Goal: Task Accomplishment & Management: Manage account settings

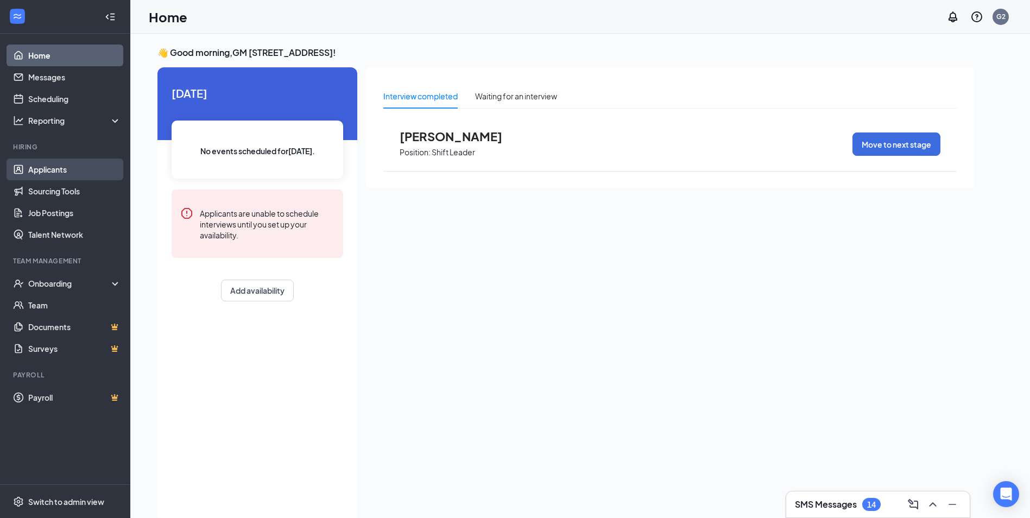
click at [75, 169] on link "Applicants" at bounding box center [74, 170] width 93 height 22
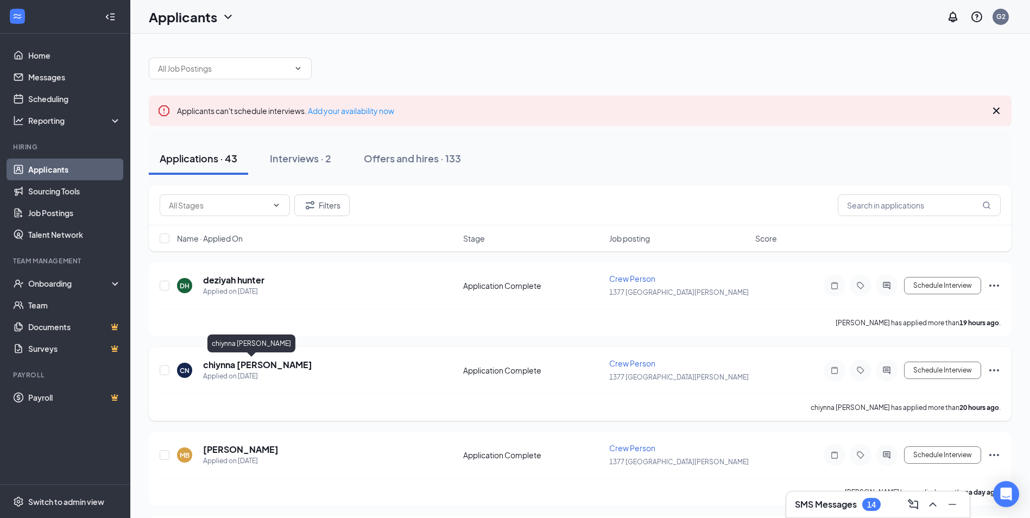
click at [236, 363] on h5 "chiynna [PERSON_NAME]" at bounding box center [257, 365] width 109 height 12
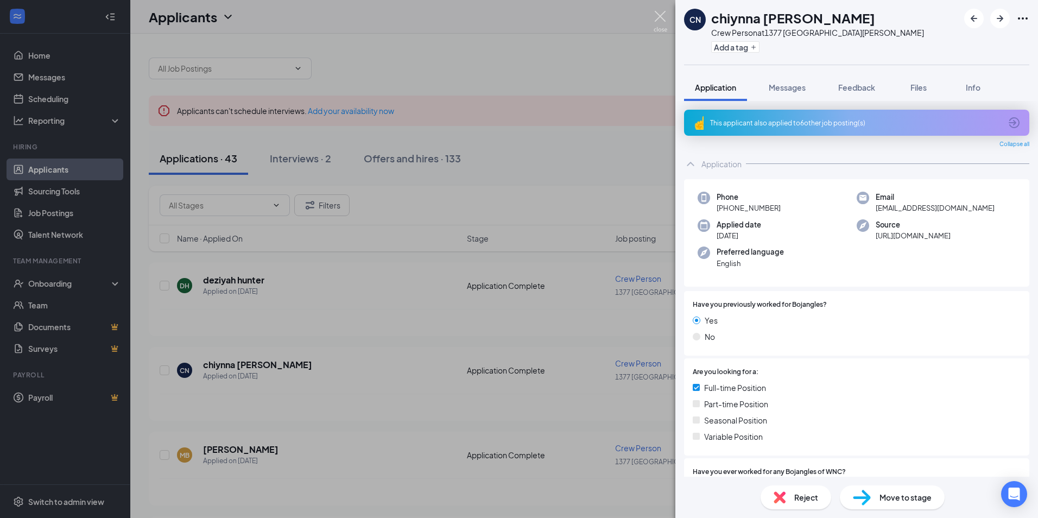
click at [658, 16] on img at bounding box center [661, 21] width 14 height 21
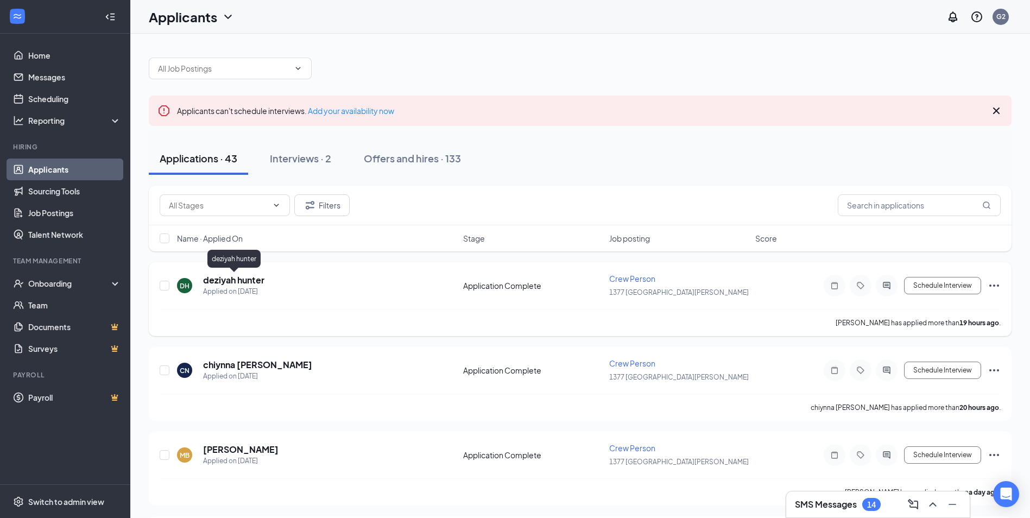
click at [226, 280] on h5 "deziyah hunter" at bounding box center [233, 280] width 61 height 12
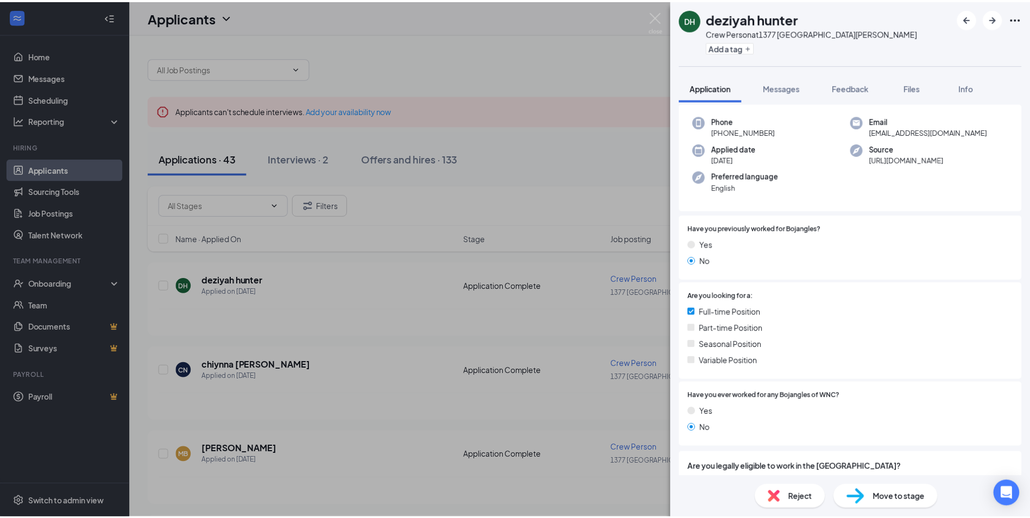
scroll to position [75, 0]
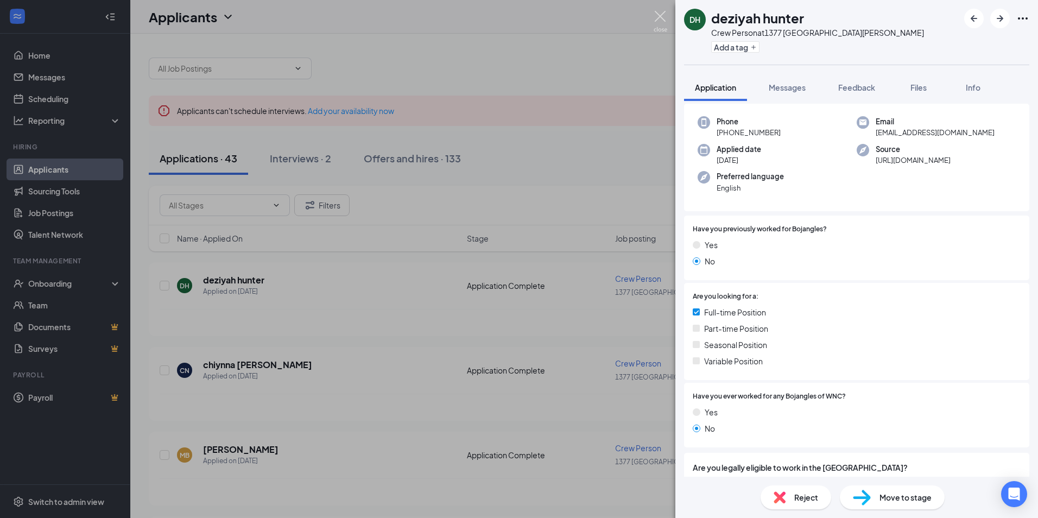
click at [658, 13] on img at bounding box center [661, 21] width 14 height 21
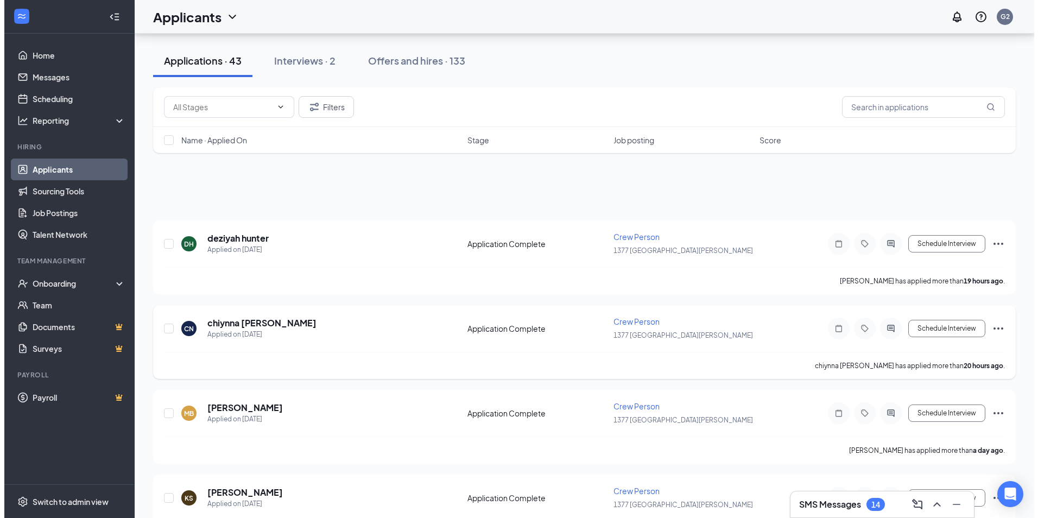
scroll to position [109, 0]
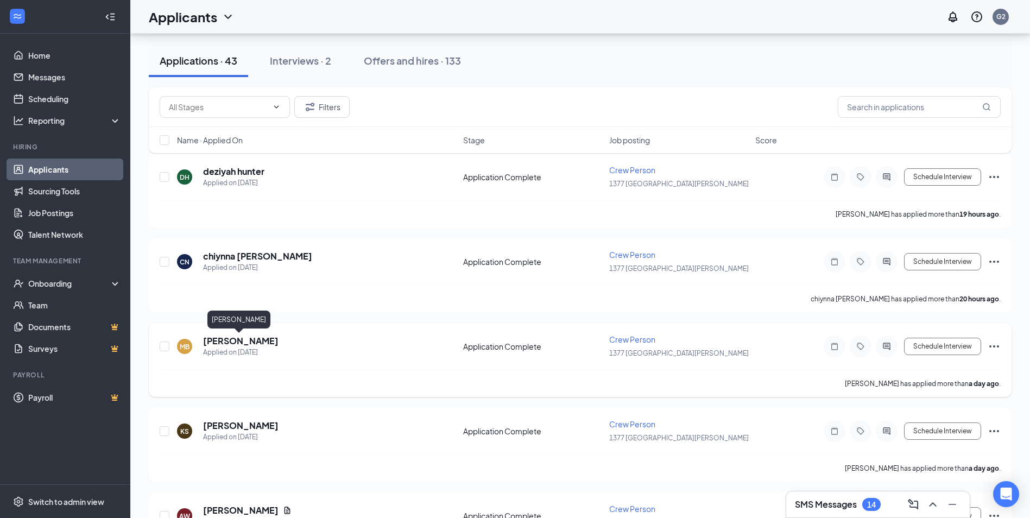
click at [220, 337] on h5 "[PERSON_NAME]" at bounding box center [240, 341] width 75 height 12
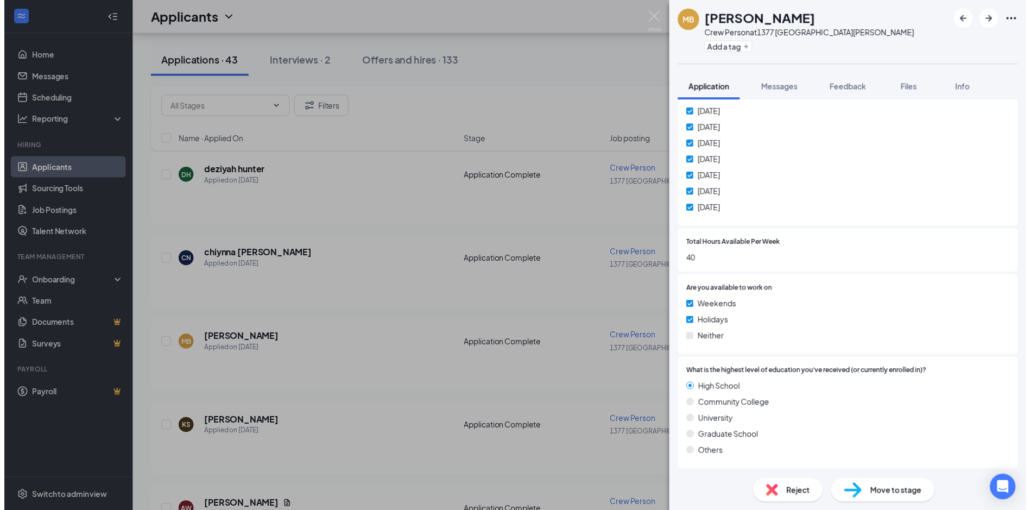
scroll to position [760, 0]
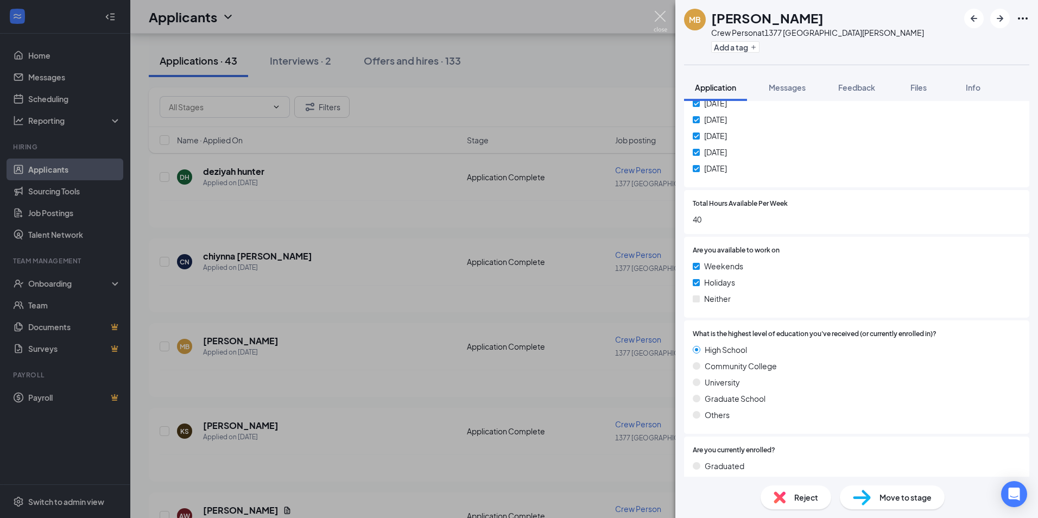
click at [660, 14] on img at bounding box center [661, 21] width 14 height 21
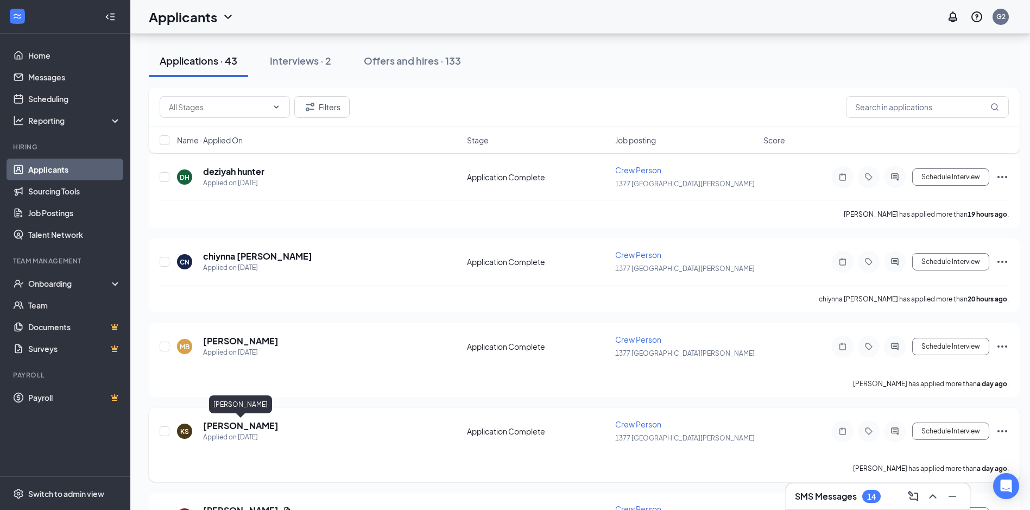
click at [268, 423] on h5 "[PERSON_NAME]" at bounding box center [240, 426] width 75 height 12
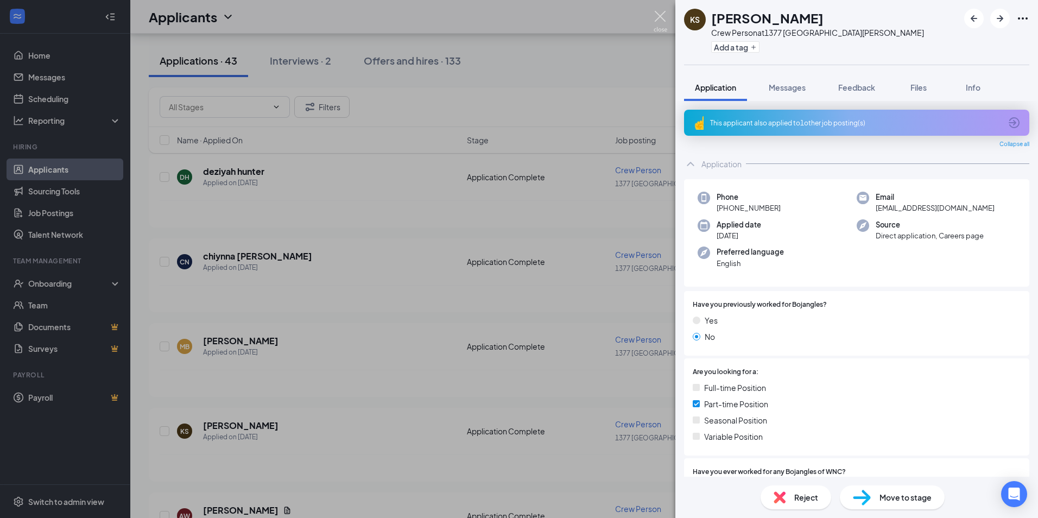
click at [662, 13] on img at bounding box center [661, 21] width 14 height 21
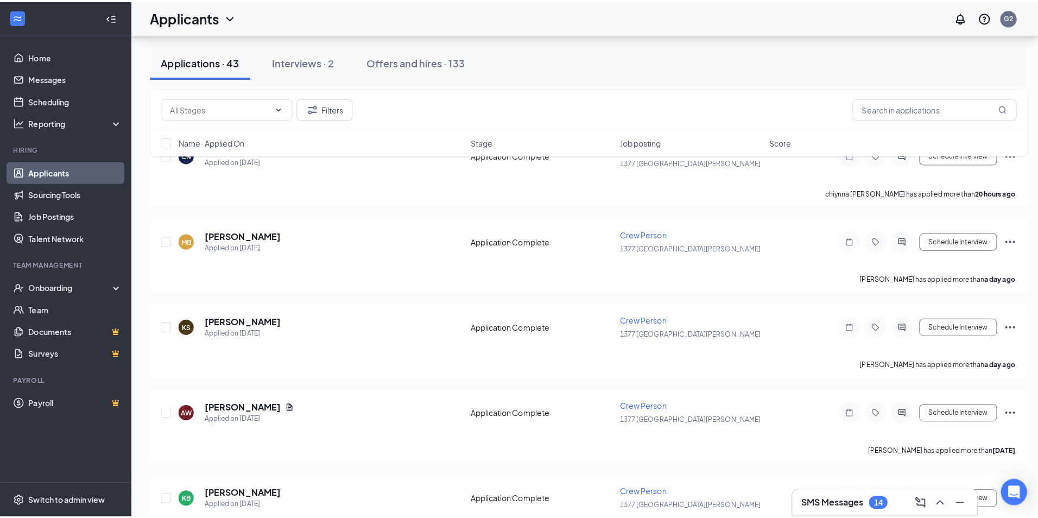
scroll to position [272, 0]
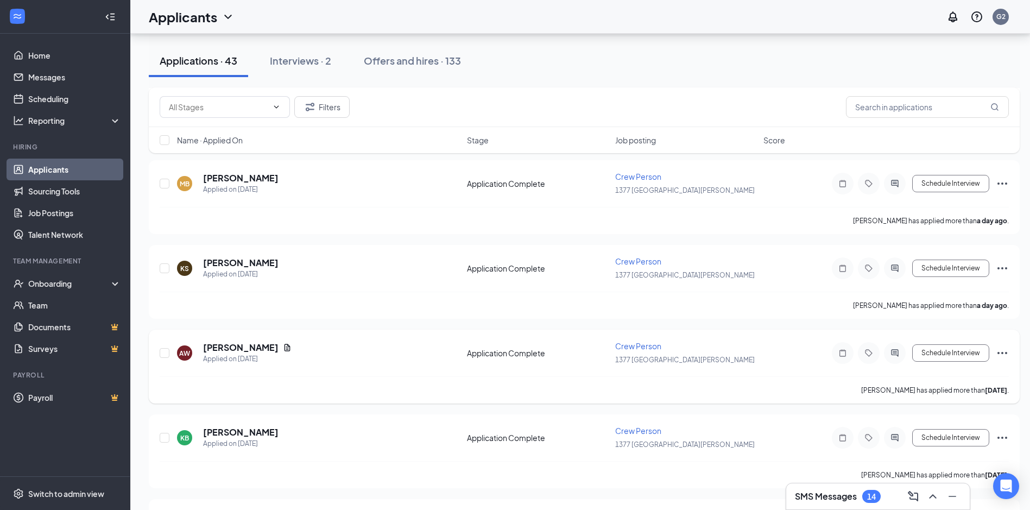
click at [243, 341] on div "AW [PERSON_NAME] Applied on [DATE] Application Complete Crew Person 1377 Lake […" at bounding box center [584, 359] width 849 height 36
click at [262, 347] on h5 "[PERSON_NAME]" at bounding box center [240, 348] width 75 height 12
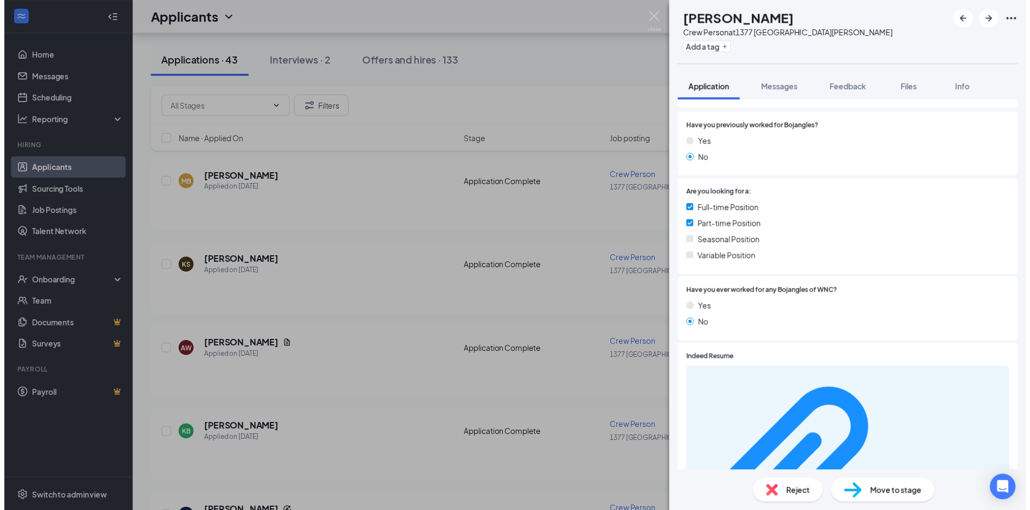
scroll to position [54, 0]
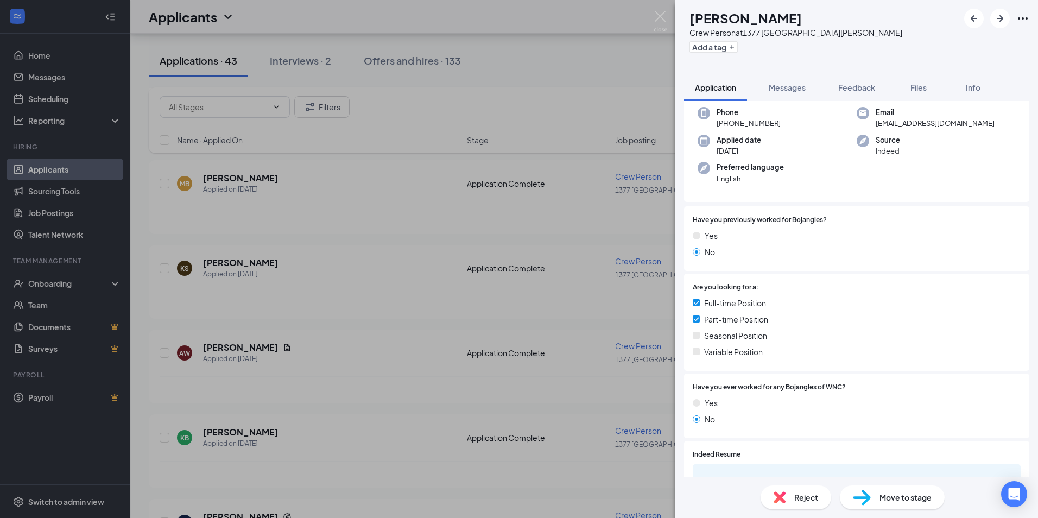
click at [659, 10] on div "AW [PERSON_NAME] Crew Person at [STREET_ADDRESS][PERSON_NAME] Add a tag Applica…" at bounding box center [519, 259] width 1038 height 518
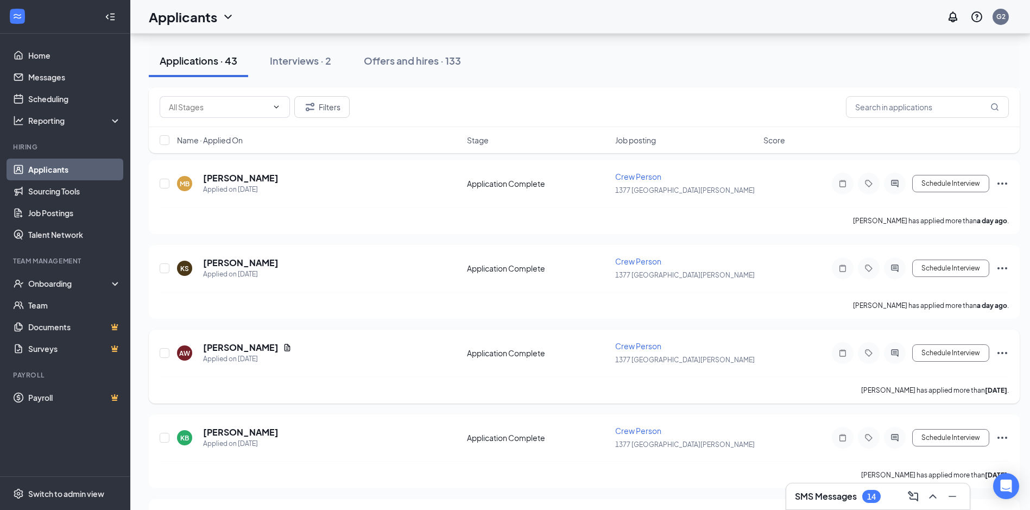
scroll to position [326, 0]
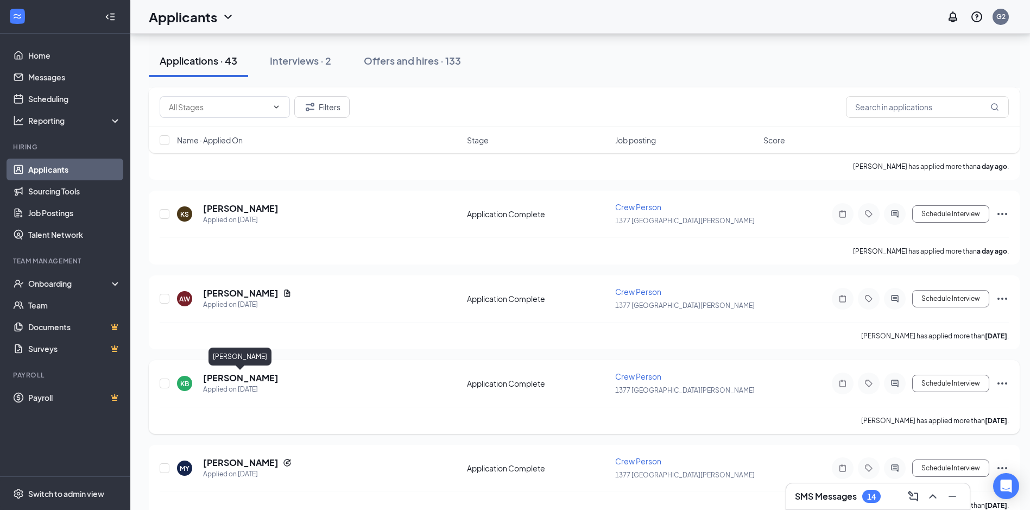
click at [244, 379] on h5 "[PERSON_NAME]" at bounding box center [240, 378] width 75 height 12
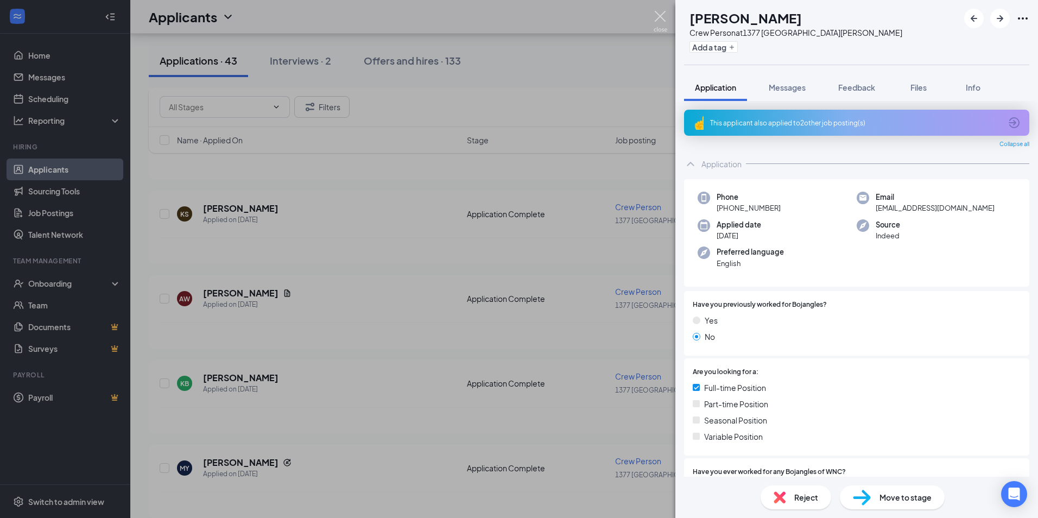
click at [661, 15] on img at bounding box center [661, 21] width 14 height 21
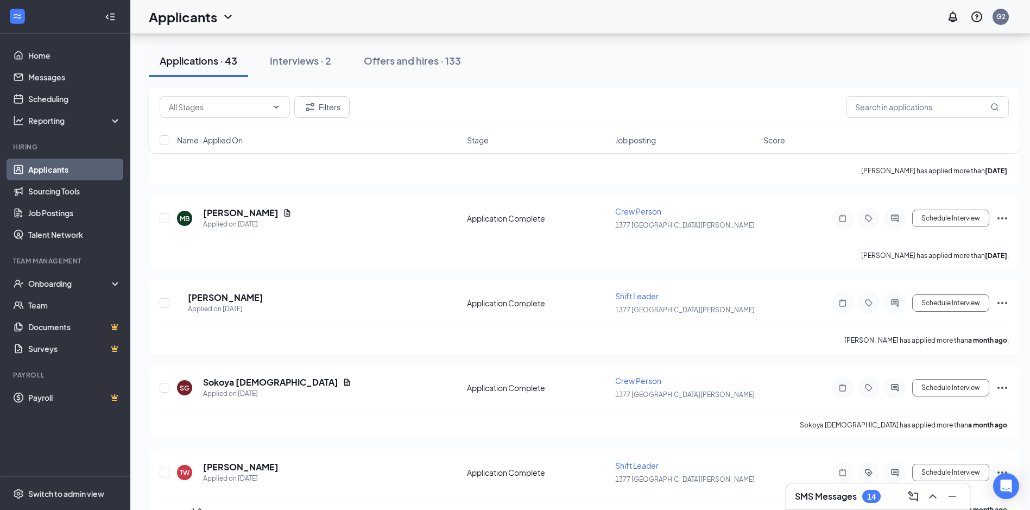
scroll to position [1412, 0]
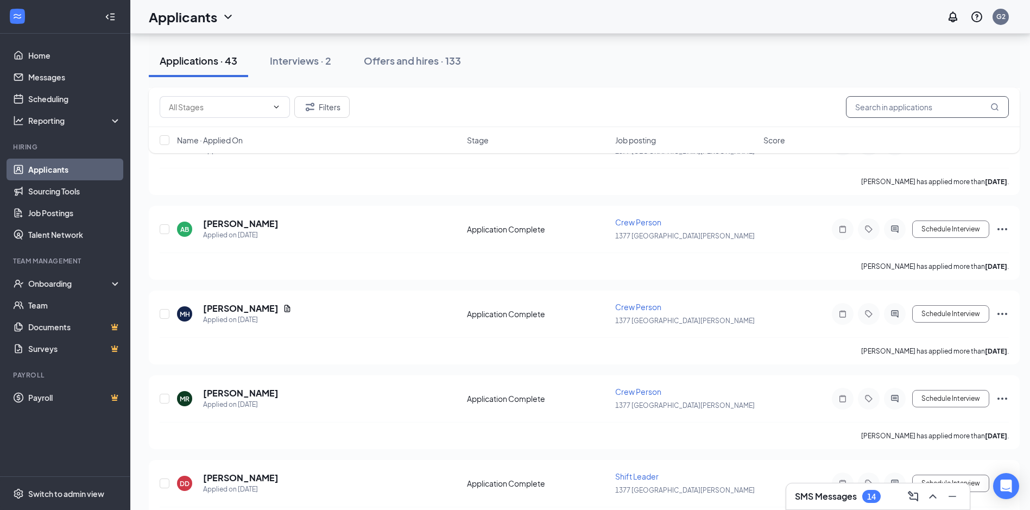
click at [912, 110] on input "text" at bounding box center [927, 107] width 163 height 22
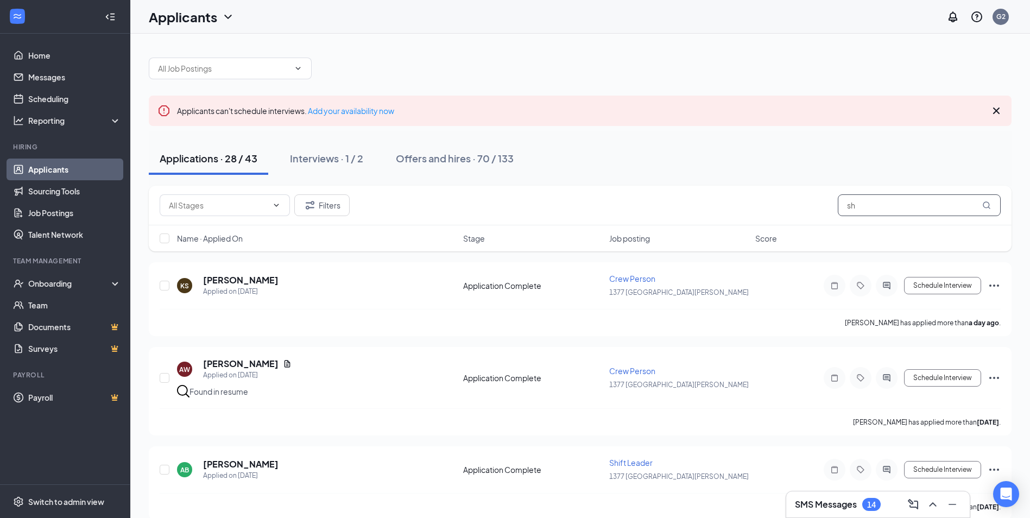
type input "s"
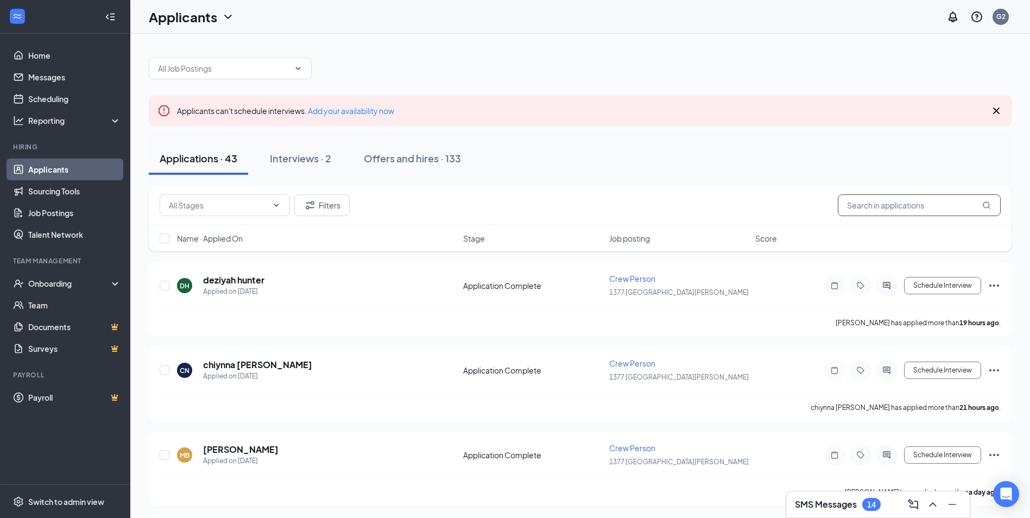
type input "g"
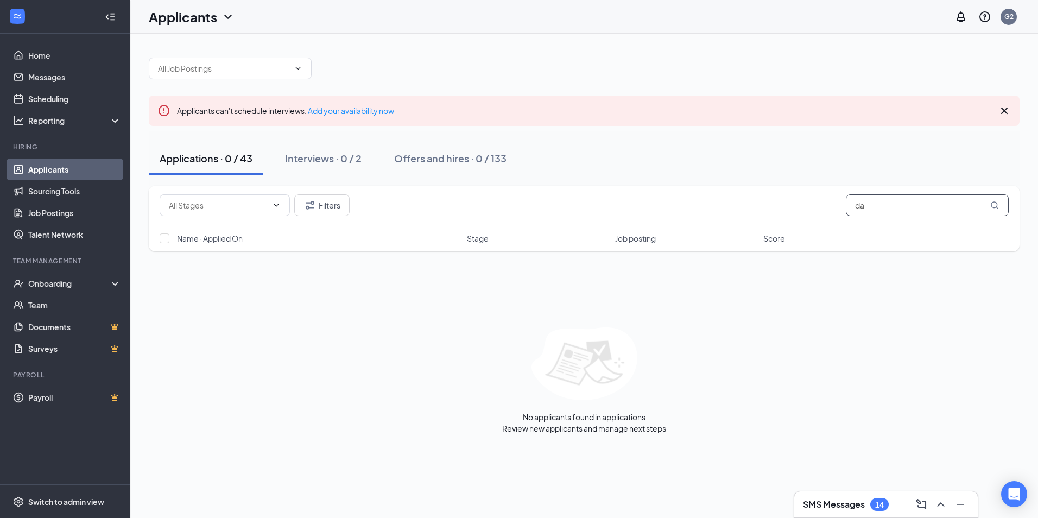
type input "d"
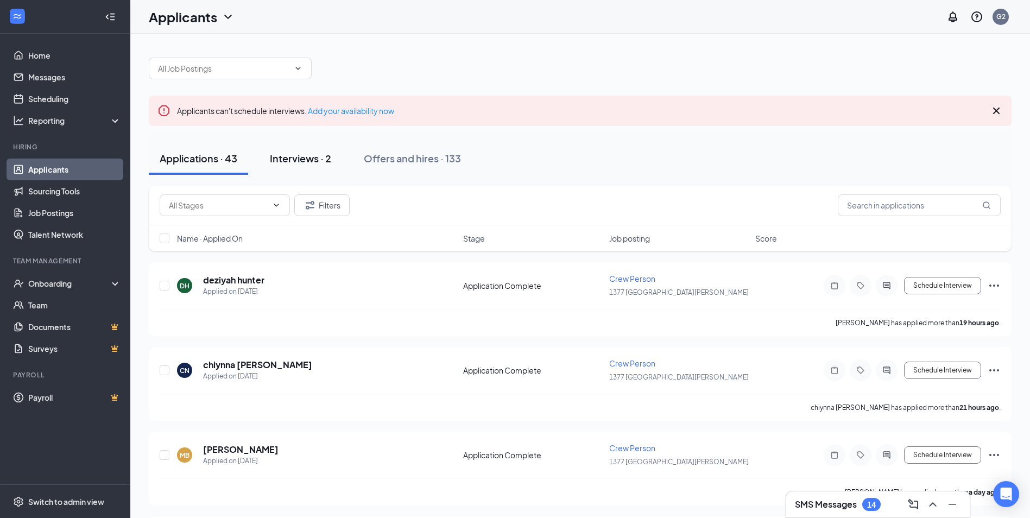
click at [316, 157] on div "Interviews · 2" at bounding box center [300, 159] width 61 height 14
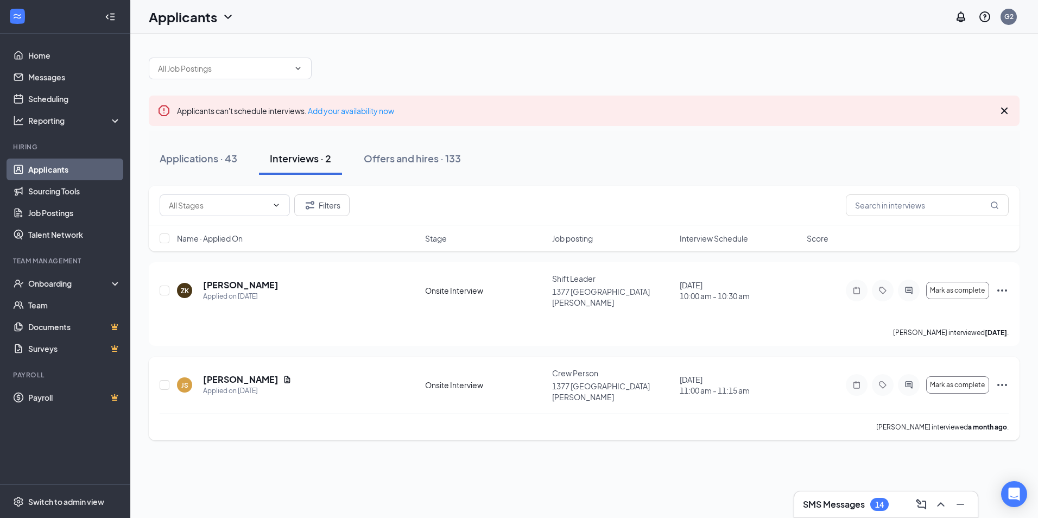
click at [1005, 379] on icon "Ellipses" at bounding box center [1002, 385] width 13 height 13
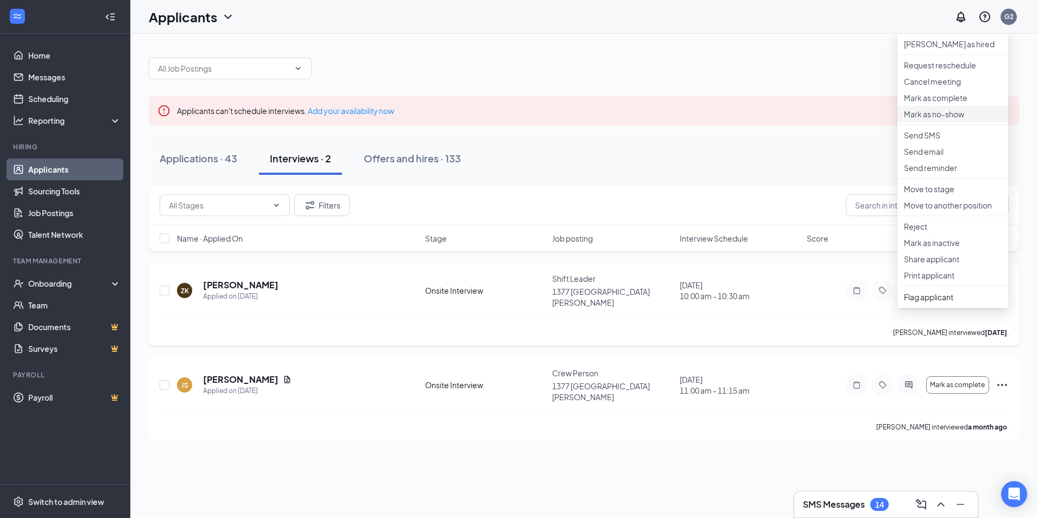
click at [962, 119] on p "Mark as no-show" at bounding box center [953, 114] width 98 height 11
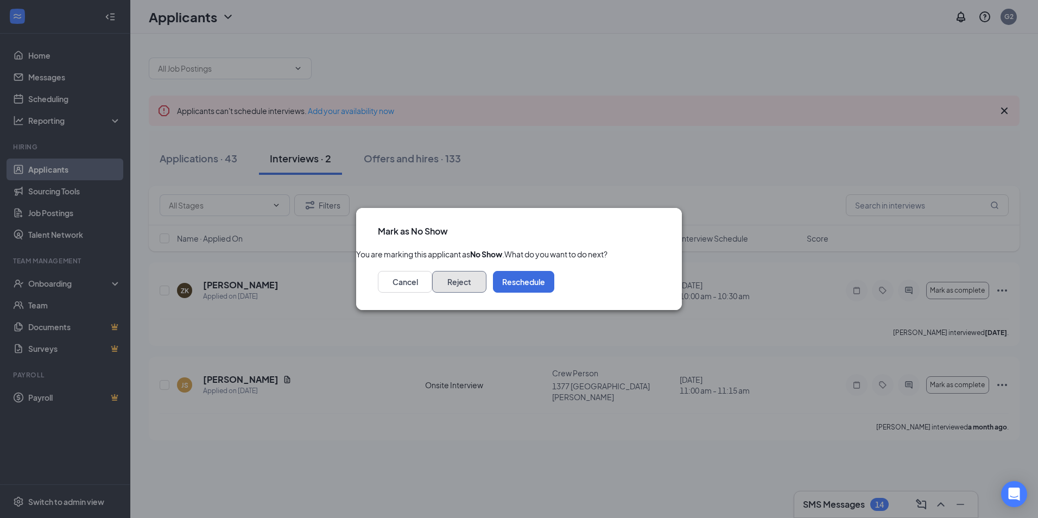
click at [487, 291] on button "Reject" at bounding box center [459, 282] width 54 height 22
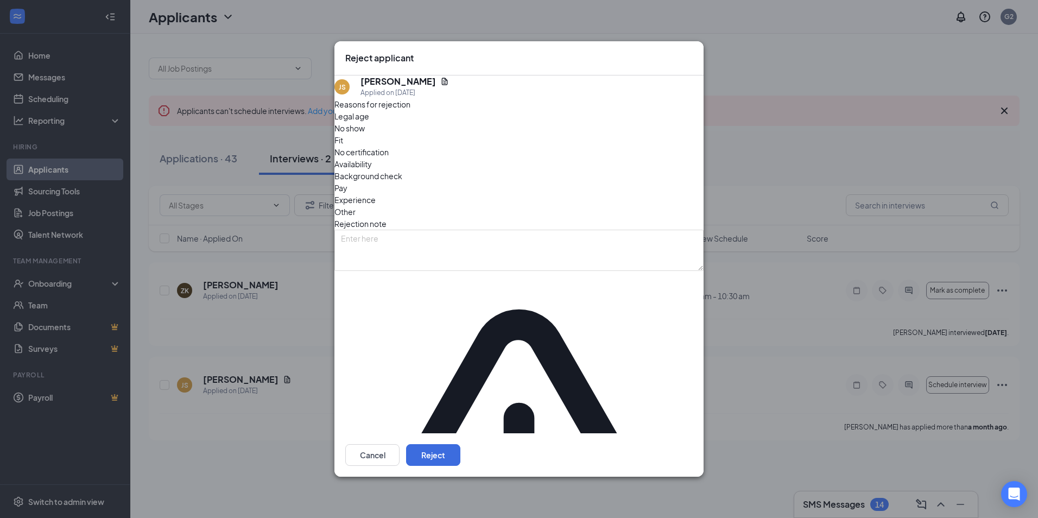
click at [365, 134] on span "No show" at bounding box center [350, 128] width 30 height 12
click at [461, 444] on button "Reject" at bounding box center [433, 455] width 54 height 22
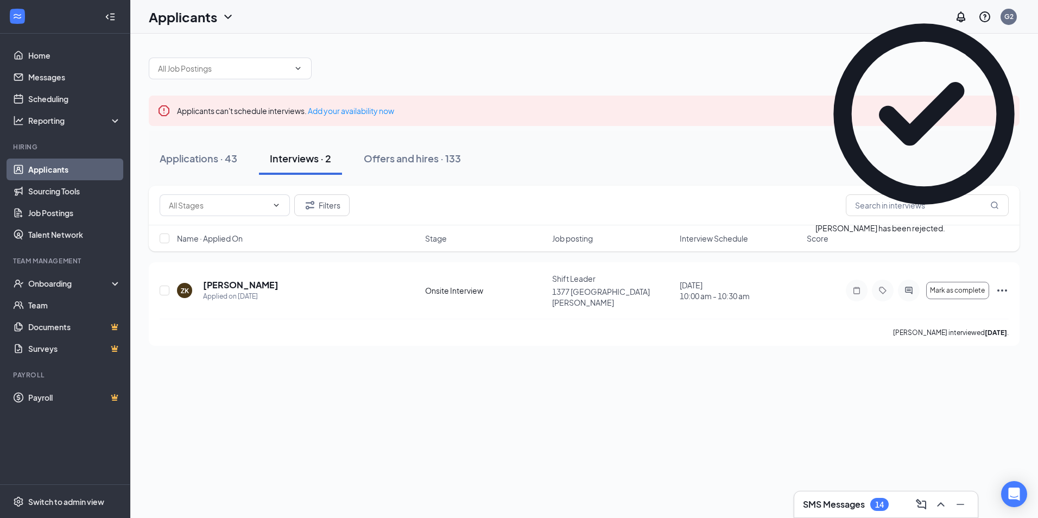
click at [946, 223] on icon "Cross" at bounding box center [946, 223] width 0 height 0
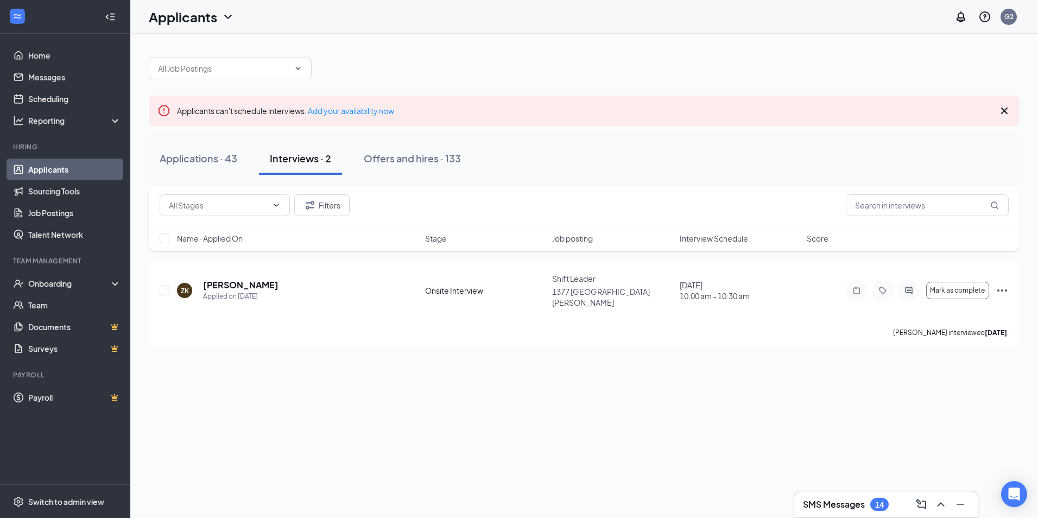
click at [371, 450] on div "Applicants can't schedule interviews. Add your availability now Applications · …" at bounding box center [584, 276] width 908 height 484
click at [210, 155] on div "Applications · 43" at bounding box center [199, 159] width 78 height 14
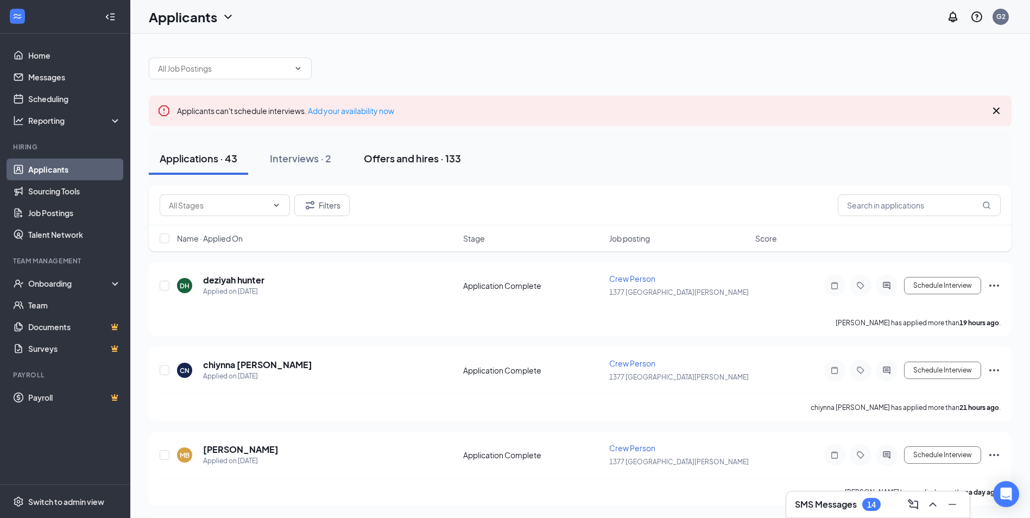
click at [412, 155] on div "Offers and hires · 133" at bounding box center [412, 159] width 97 height 14
